Goal: Task Accomplishment & Management: Manage account settings

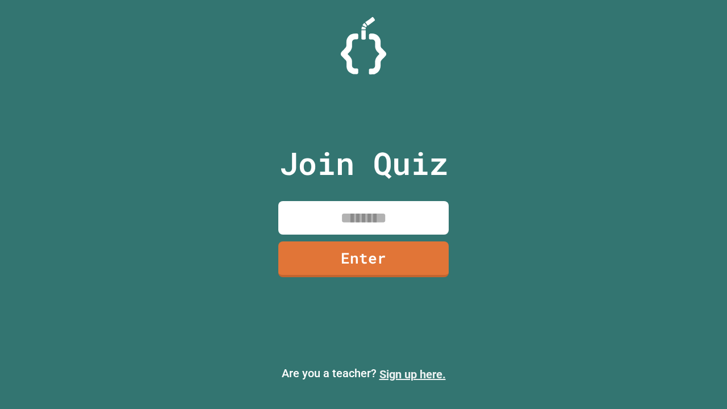
click at [412, 374] on link "Sign up here." at bounding box center [412, 375] width 66 height 14
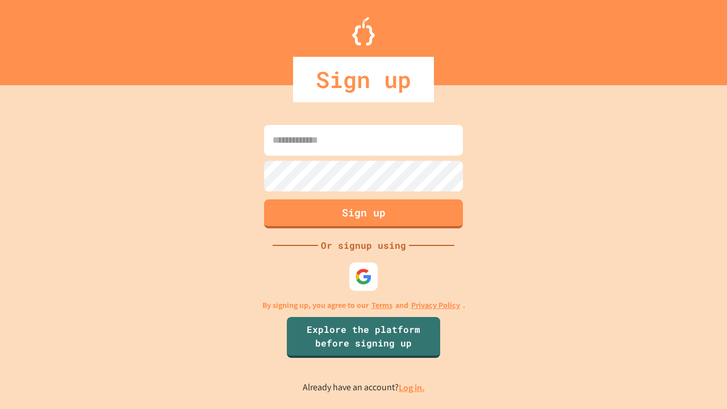
click at [412, 387] on link "Log in." at bounding box center [412, 388] width 26 height 12
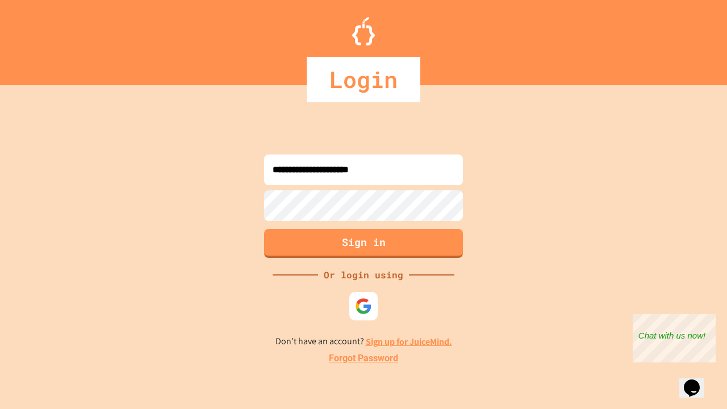
type input "**********"
